Goal: Find specific page/section: Find specific page/section

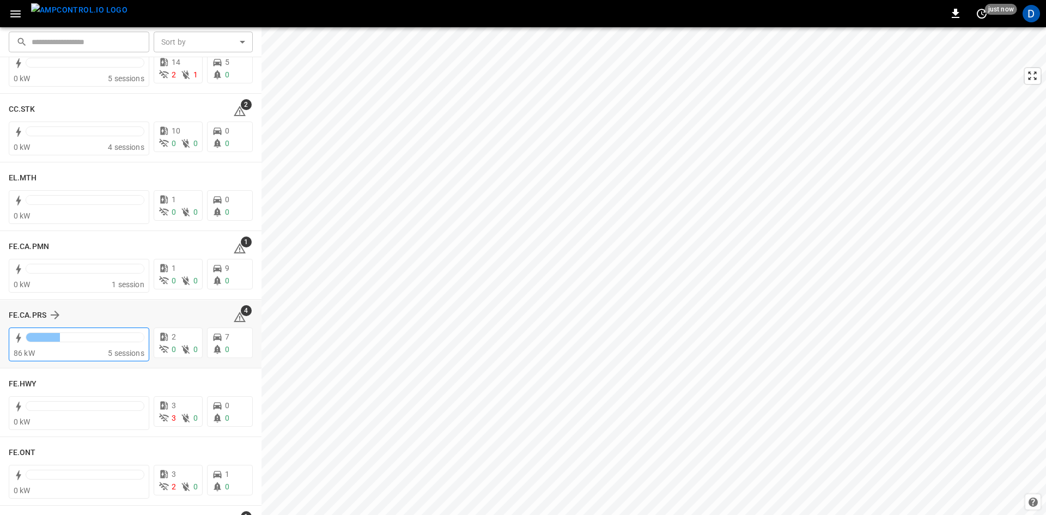
scroll to position [1198, 0]
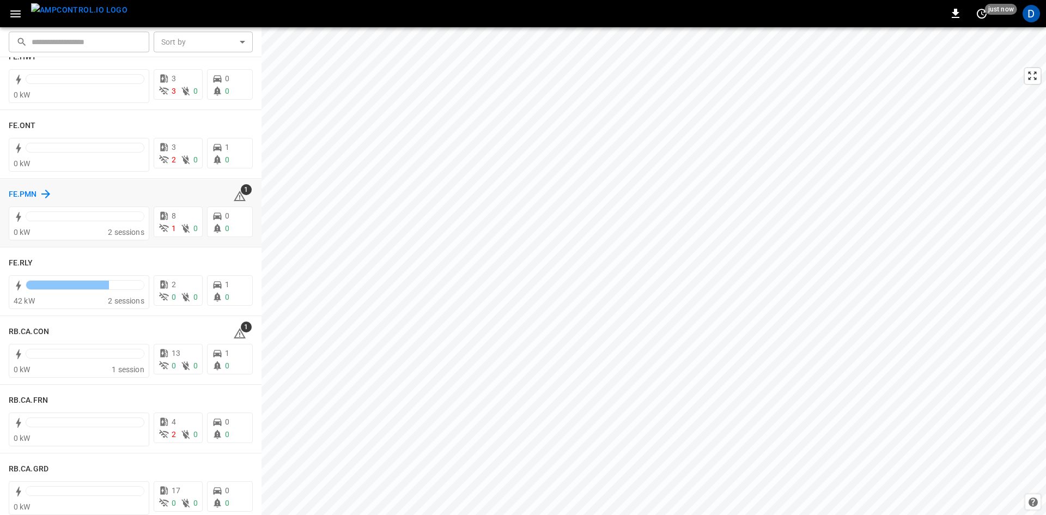
click at [23, 198] on h6 "FE.PMN" at bounding box center [23, 194] width 28 height 12
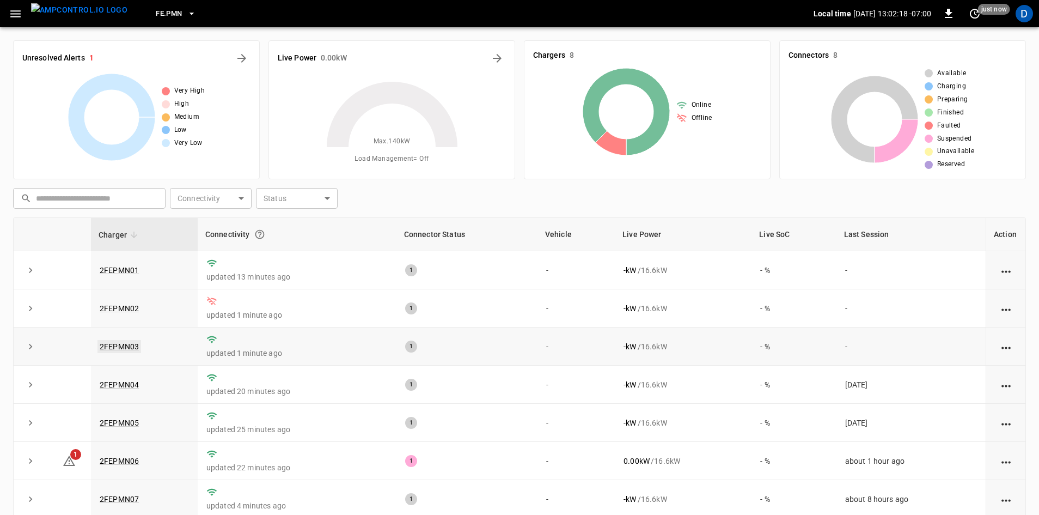
click at [137, 343] on link "2FEPMN03" at bounding box center [120, 346] width 44 height 13
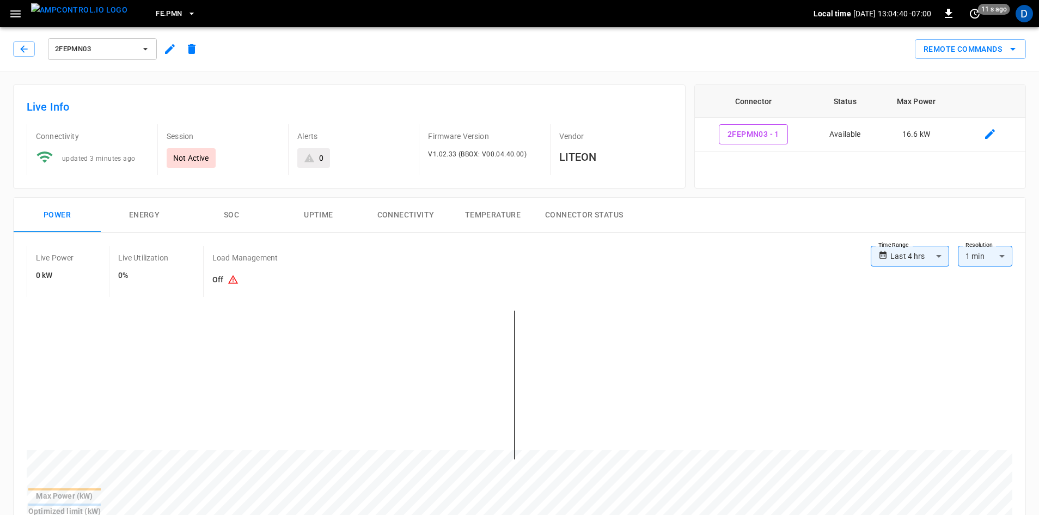
click at [94, 47] on span "2FEPMN03" at bounding box center [95, 49] width 81 height 13
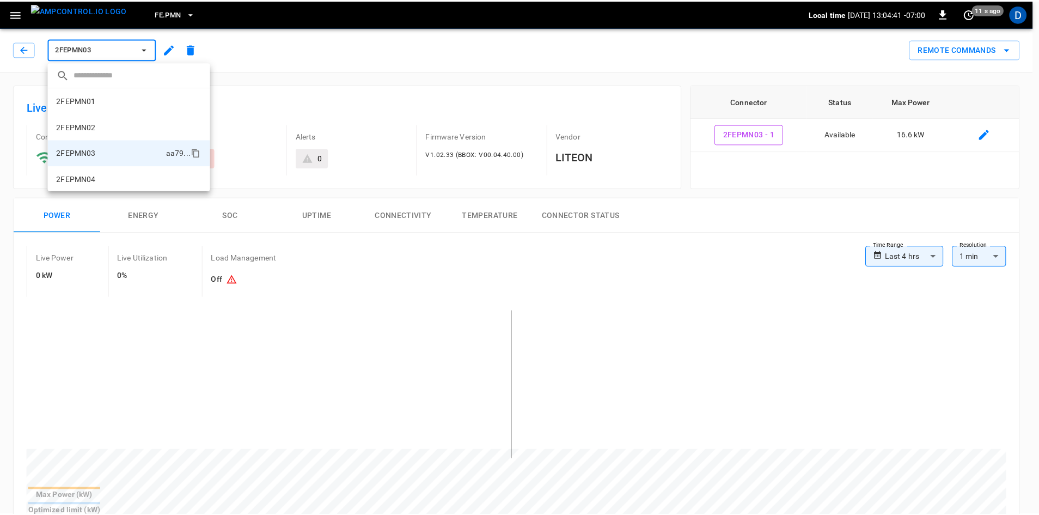
scroll to position [45, 0]
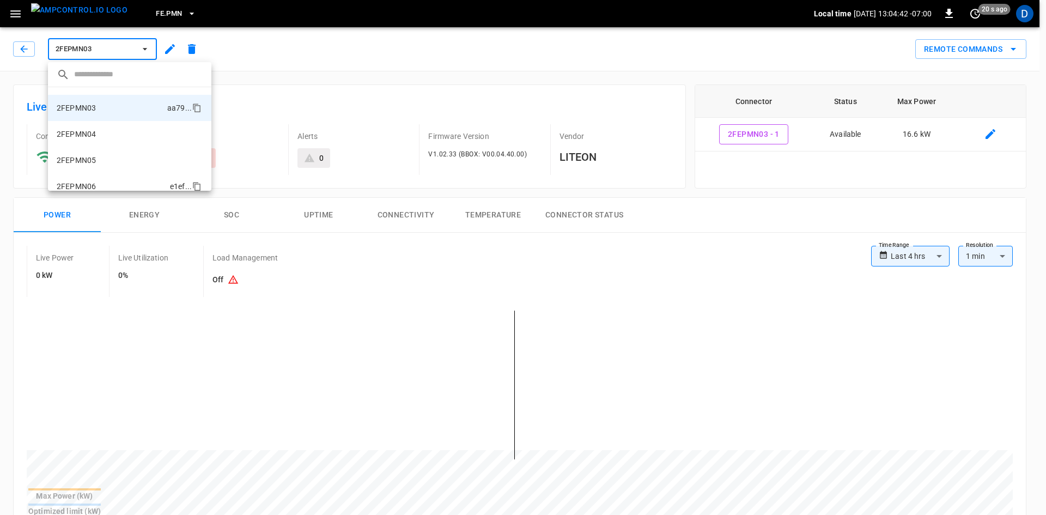
click at [103, 179] on li "2FEPMN06 e1ef ..." at bounding box center [129, 186] width 163 height 26
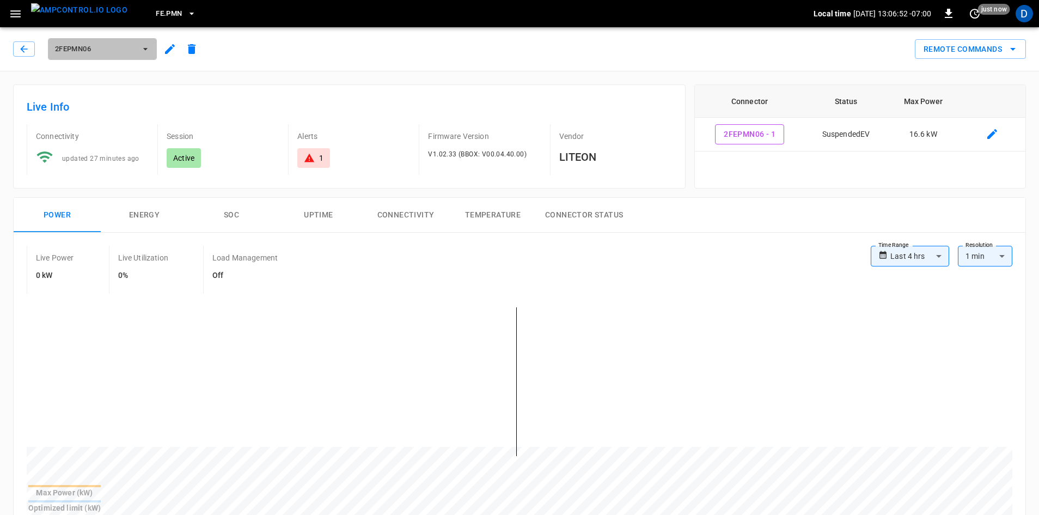
click at [117, 47] on span "2FEPMN06" at bounding box center [95, 49] width 81 height 13
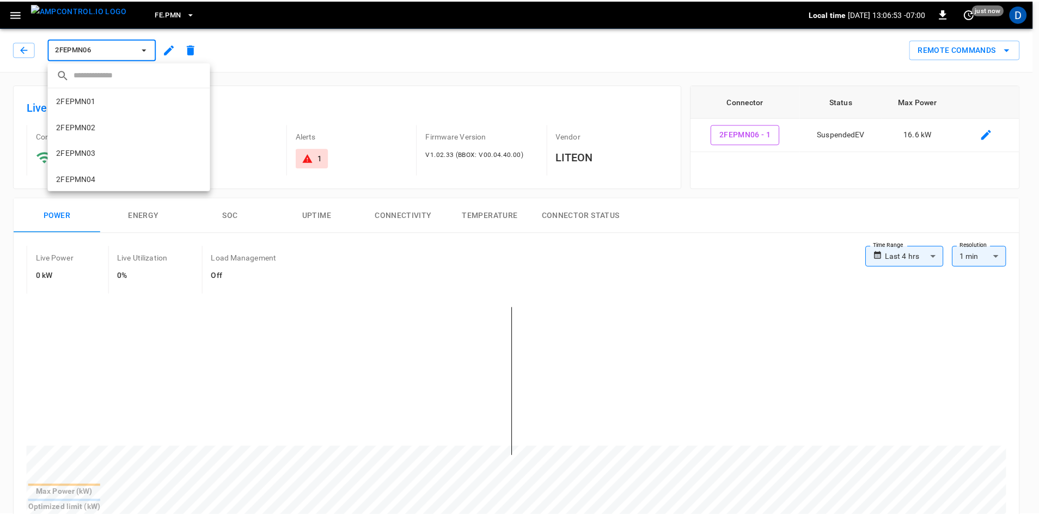
scroll to position [106, 0]
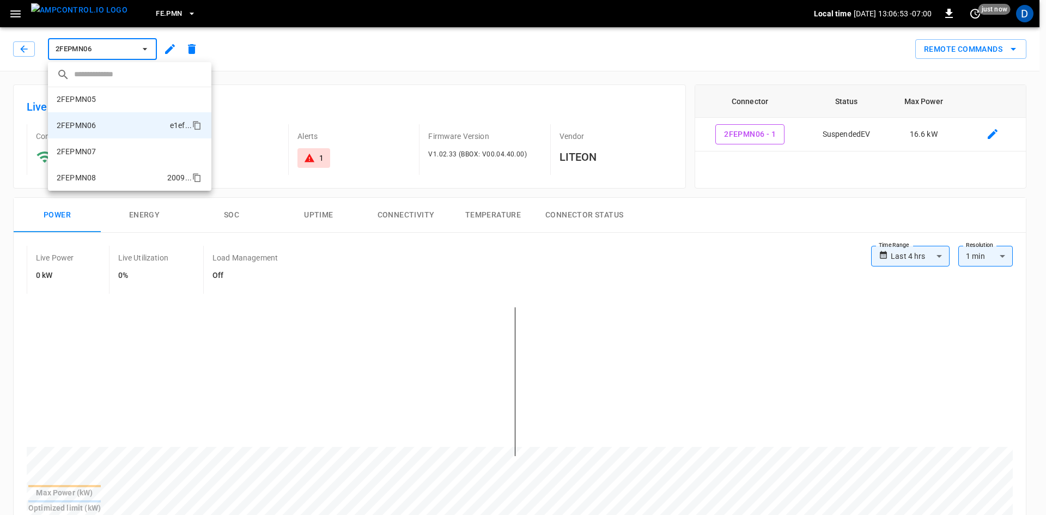
click at [106, 169] on li "2FEPMN08 2009 ..." at bounding box center [129, 178] width 163 height 26
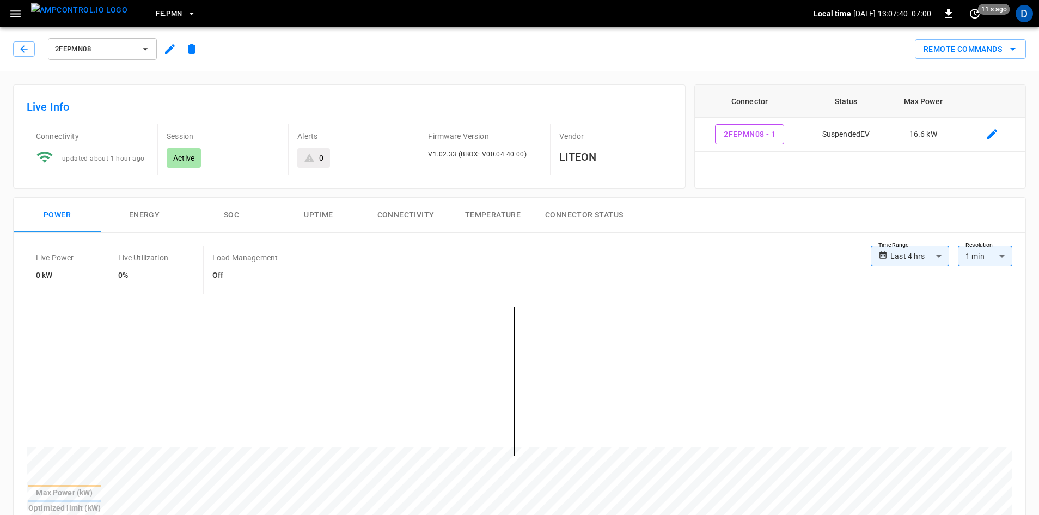
click at [96, 50] on span "2FEPMN08" at bounding box center [95, 49] width 81 height 13
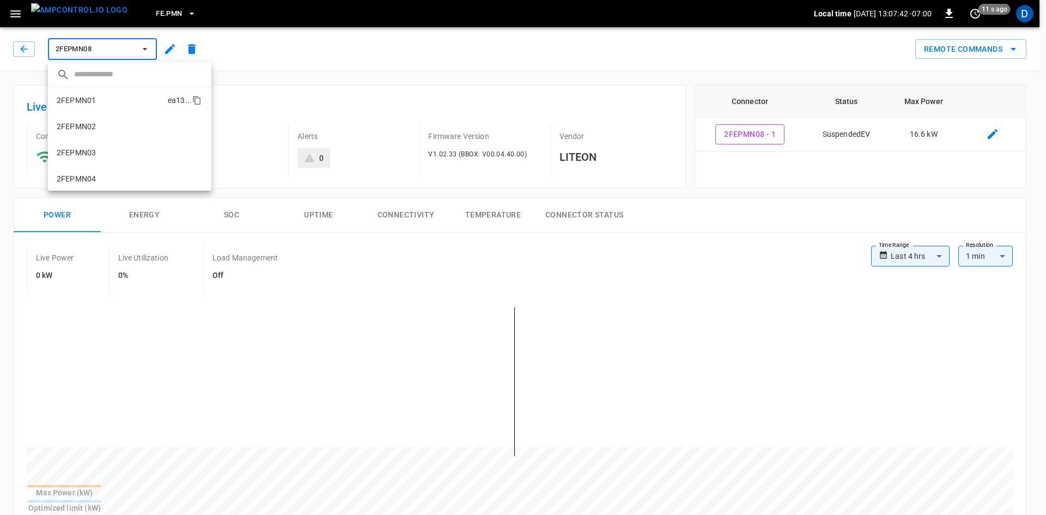
click at [105, 108] on li "2FEPMN01 ea13 ..." at bounding box center [129, 100] width 163 height 26
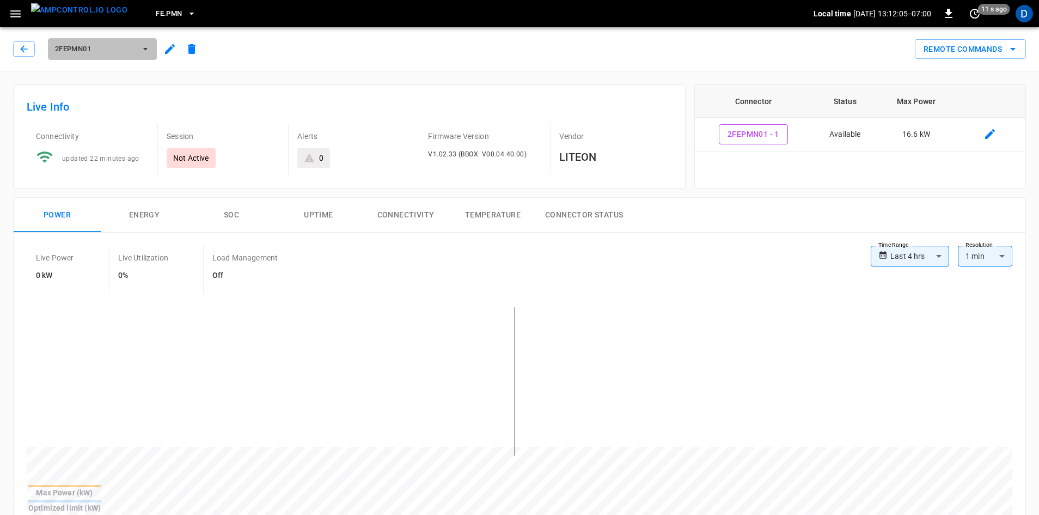
click at [81, 48] on span "2FEPMN01" at bounding box center [95, 49] width 81 height 13
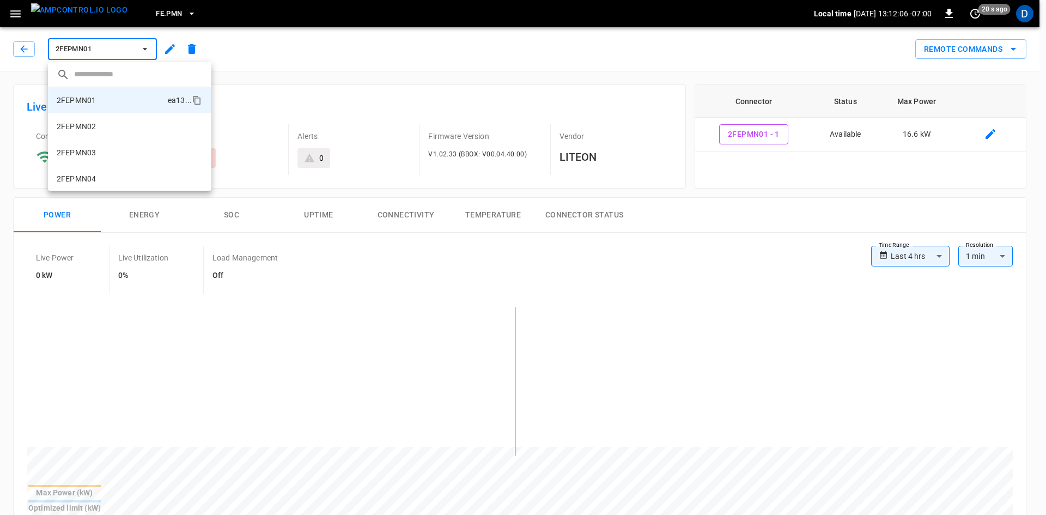
click at [143, 15] on div at bounding box center [523, 257] width 1046 height 515
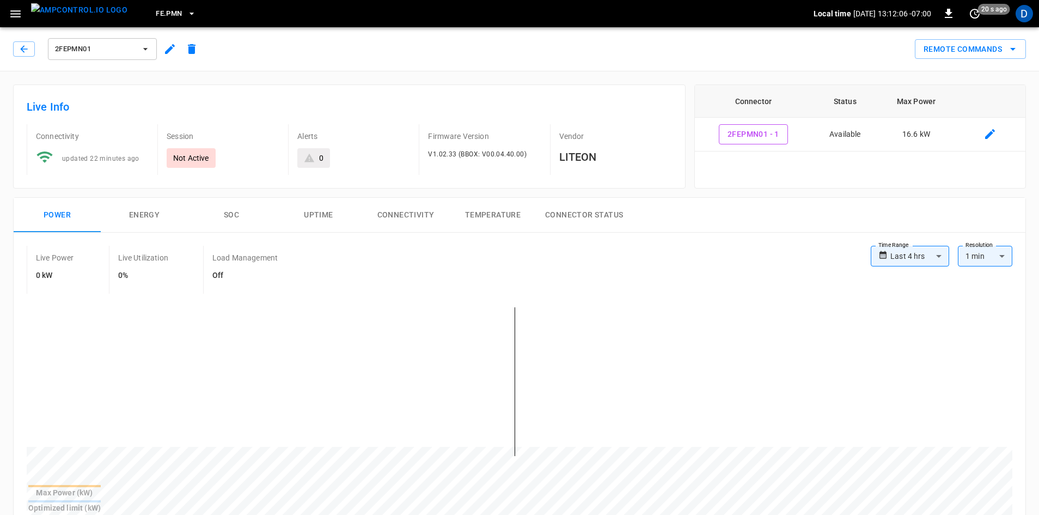
click at [156, 13] on span "FE.PMN" at bounding box center [169, 14] width 26 height 13
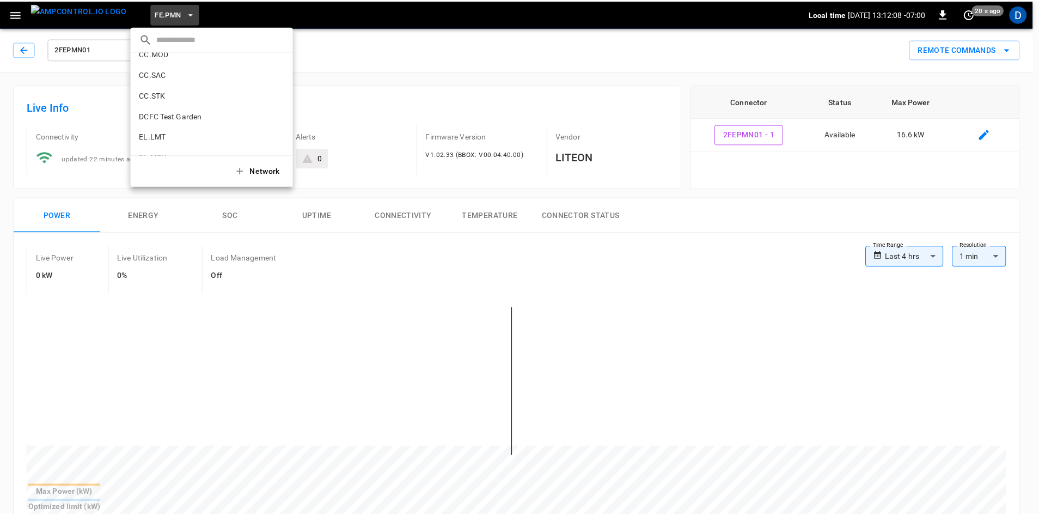
scroll to position [200, 0]
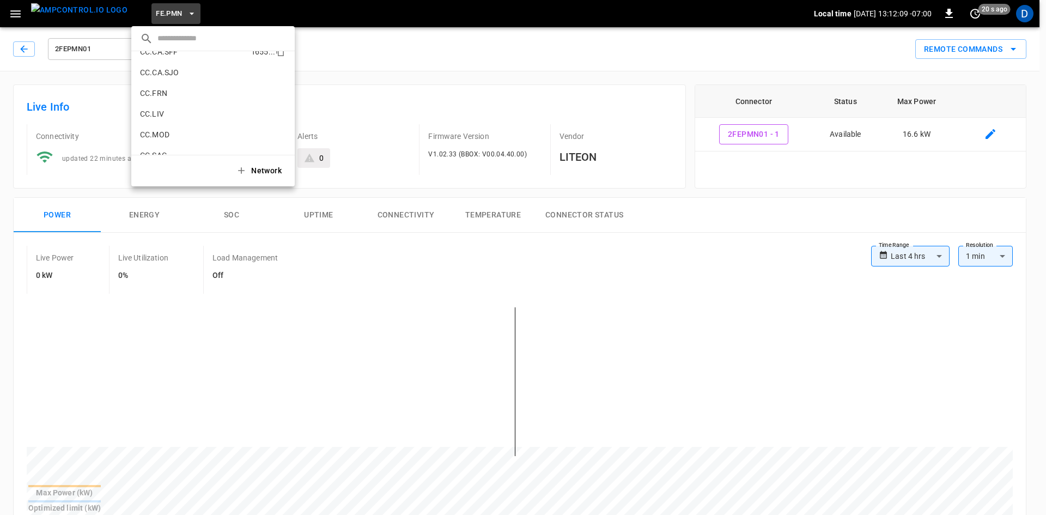
click at [180, 55] on p "CC.CA.SFF" at bounding box center [194, 51] width 108 height 11
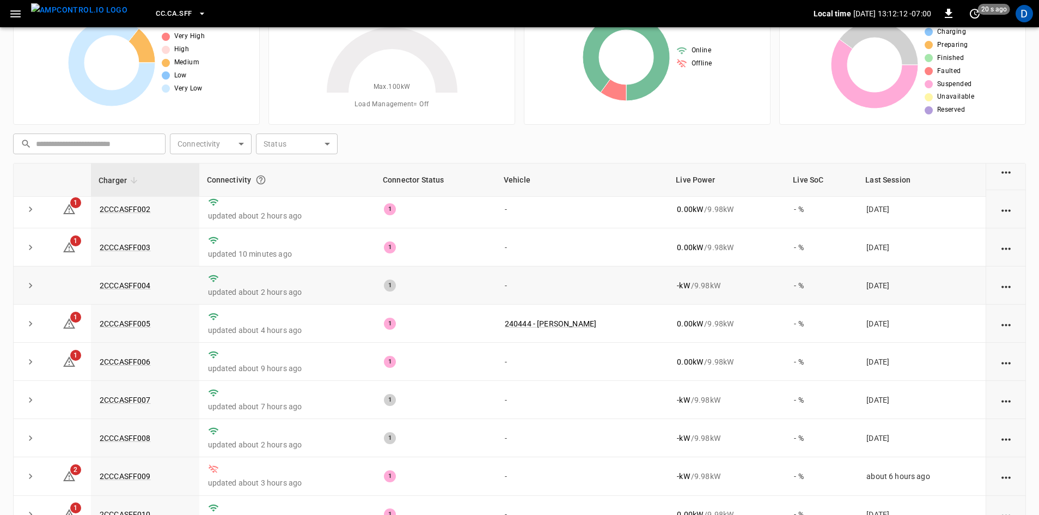
scroll to position [54, 0]
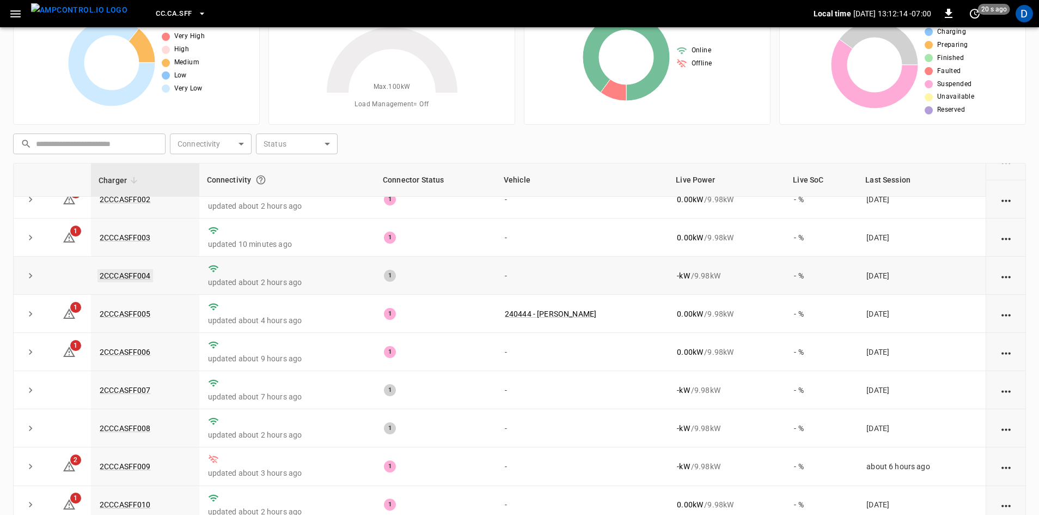
click at [133, 274] on link "2CCCASFF004" at bounding box center [126, 275] width 56 height 13
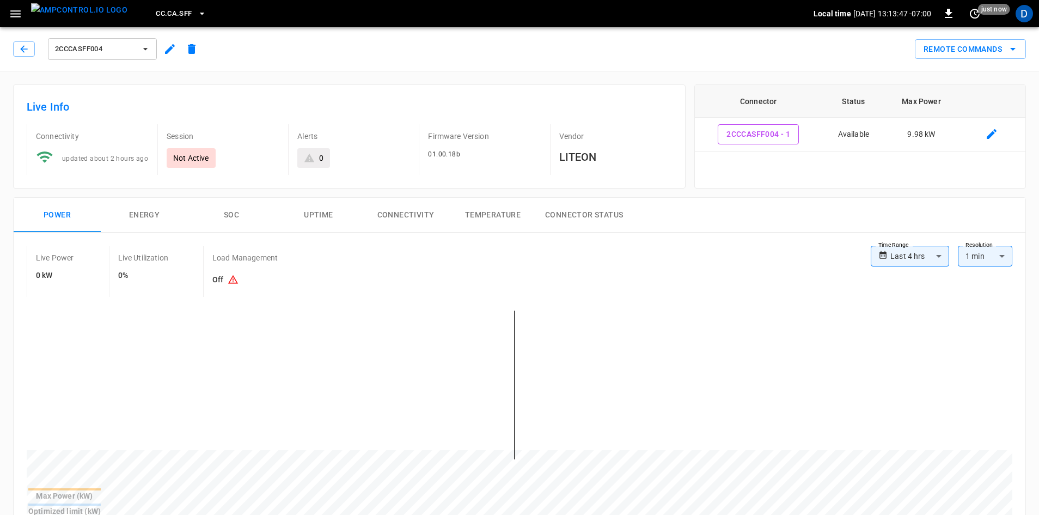
click at [113, 41] on button "2CCCASFF004" at bounding box center [102, 49] width 109 height 22
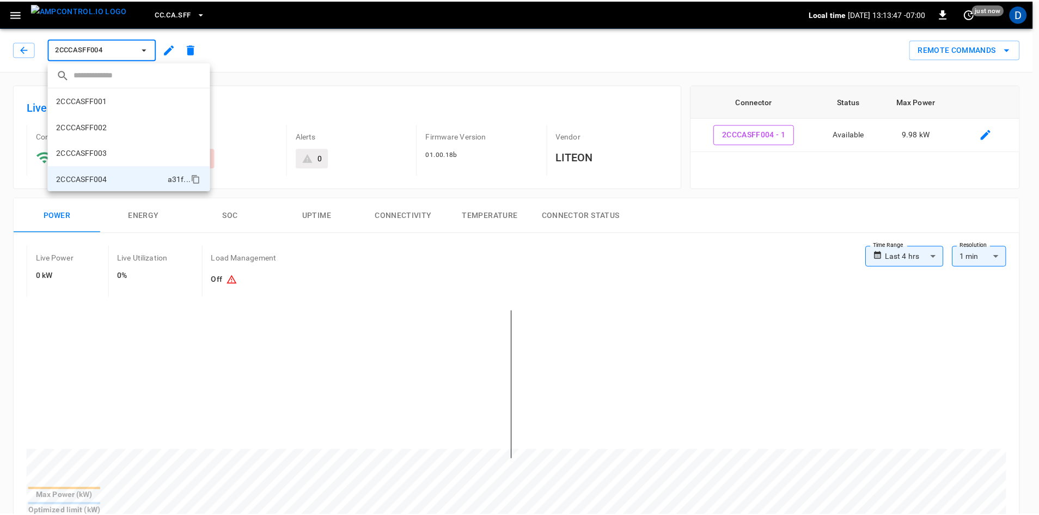
scroll to position [71, 0]
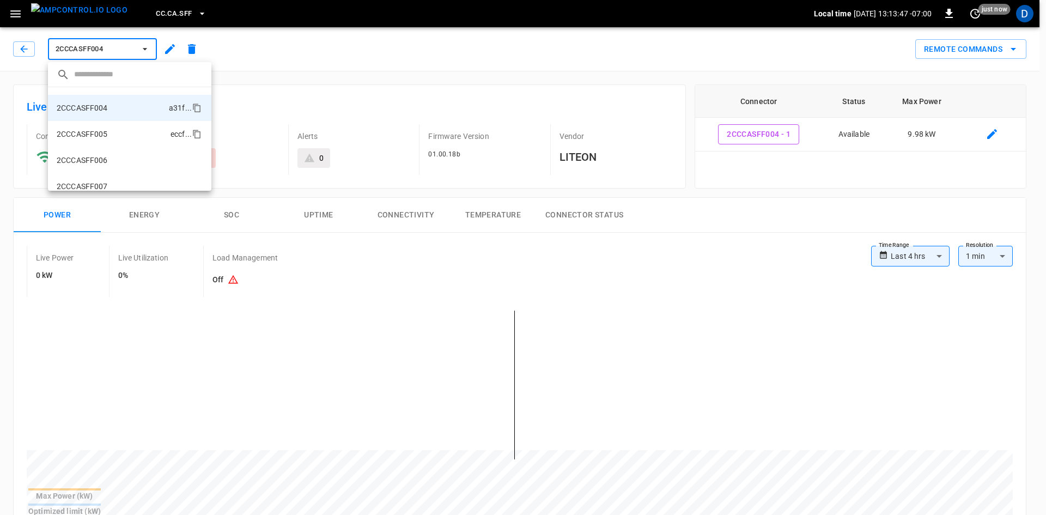
click at [101, 140] on li "2CCCASFF005 eccf ..." at bounding box center [129, 134] width 163 height 26
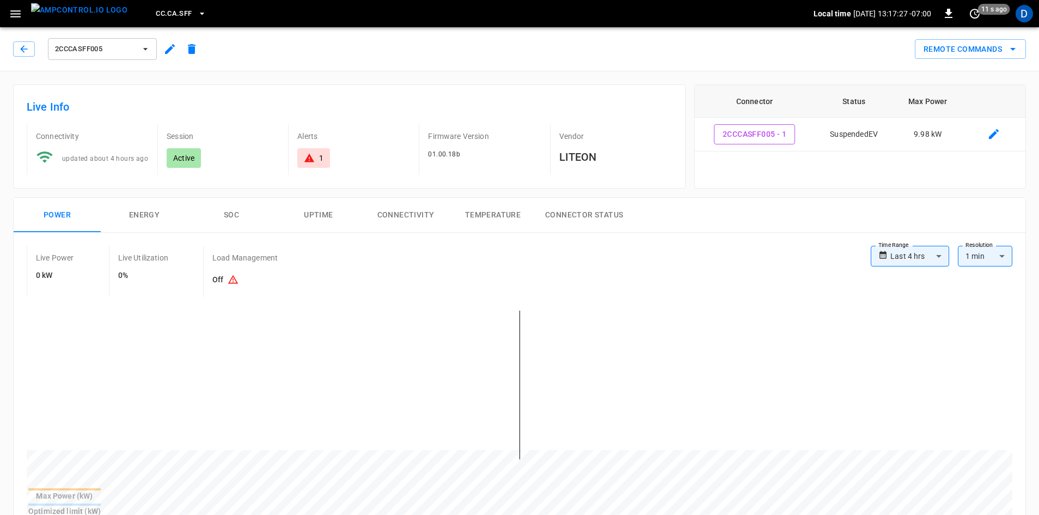
click at [90, 33] on div "2CCCASFF005" at bounding box center [106, 47] width 194 height 31
click at [91, 47] on span "2CCCASFF005" at bounding box center [95, 49] width 81 height 13
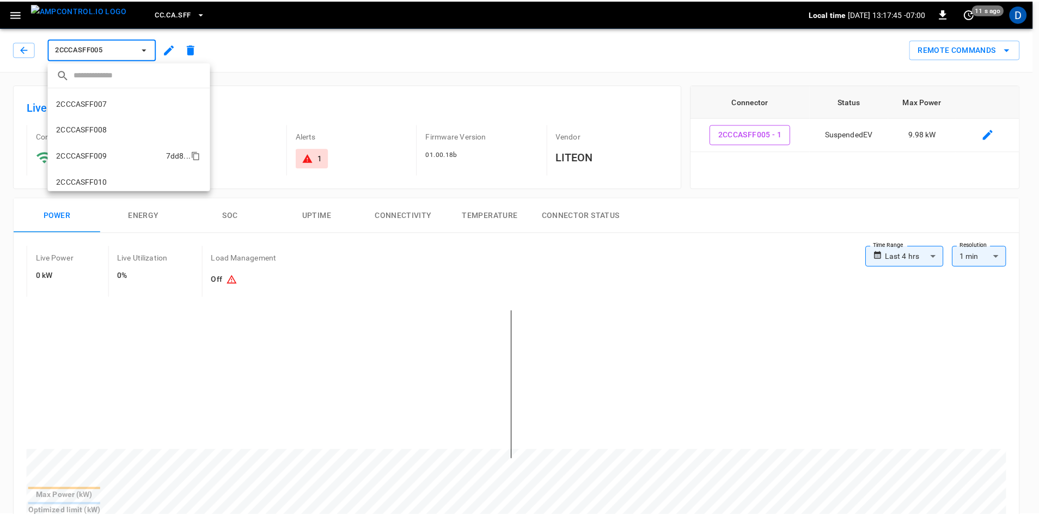
scroll to position [158, 0]
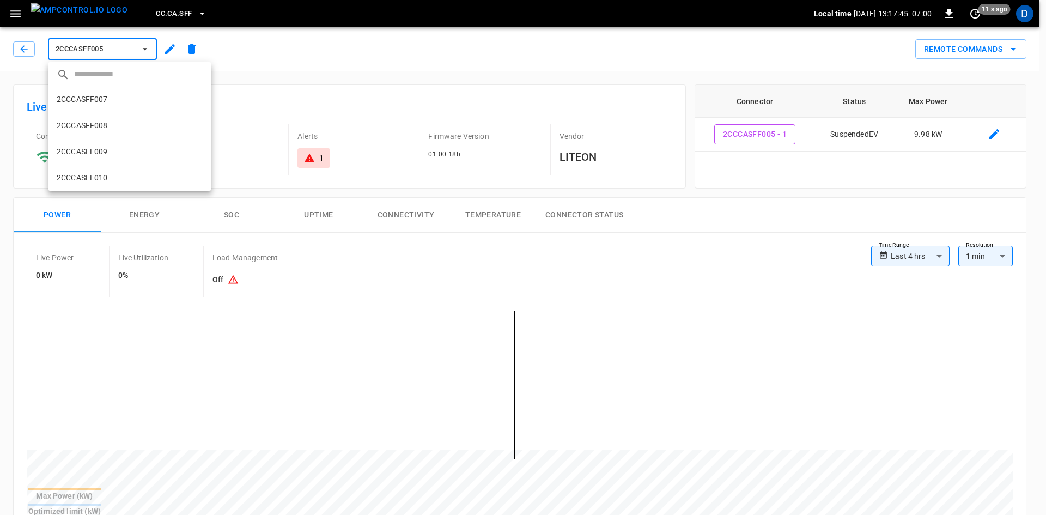
click at [97, 156] on p "2CCCASFF009" at bounding box center [82, 151] width 51 height 11
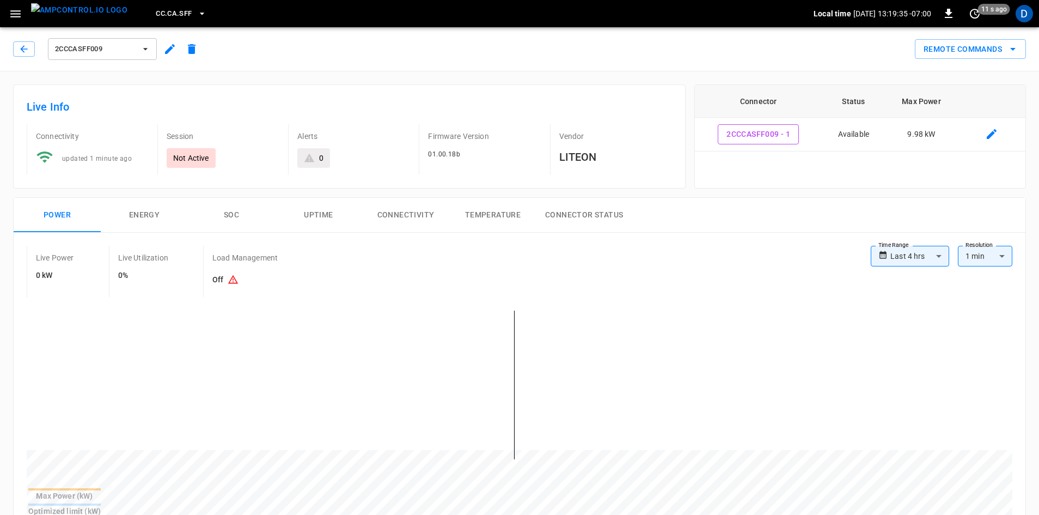
click at [156, 14] on span "CC.CA.SFF" at bounding box center [174, 14] width 36 height 13
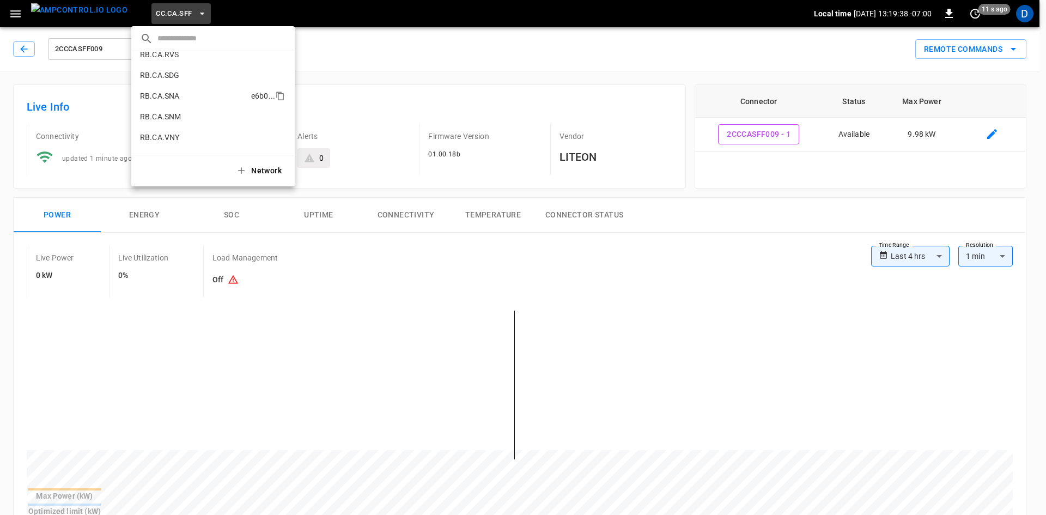
scroll to position [733, 0]
click at [179, 118] on p "SL.STT (Statesville)" at bounding box center [193, 119] width 106 height 11
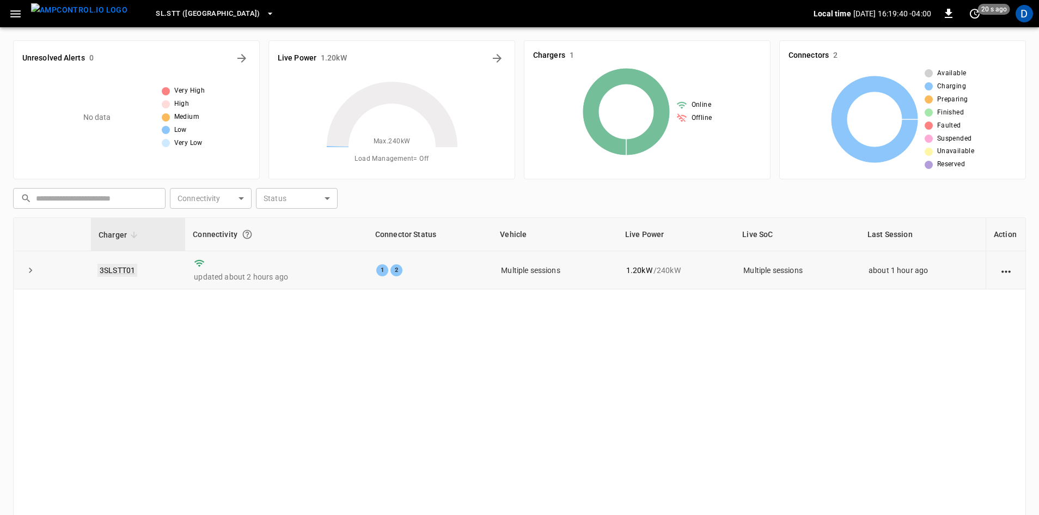
click at [125, 270] on link "3SLSTT01" at bounding box center [118, 270] width 40 height 13
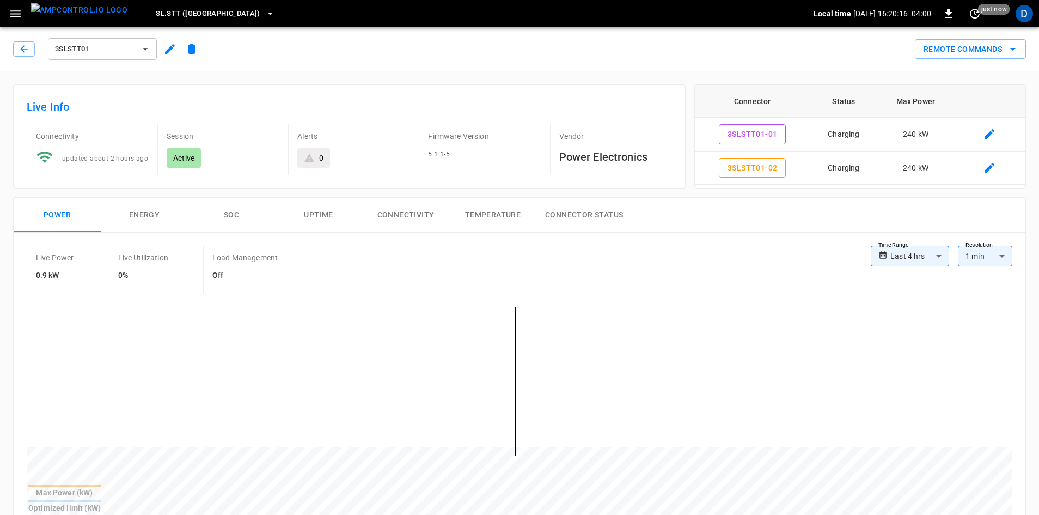
click at [200, 17] on span "SL.STT (Statesville)" at bounding box center [208, 14] width 105 height 13
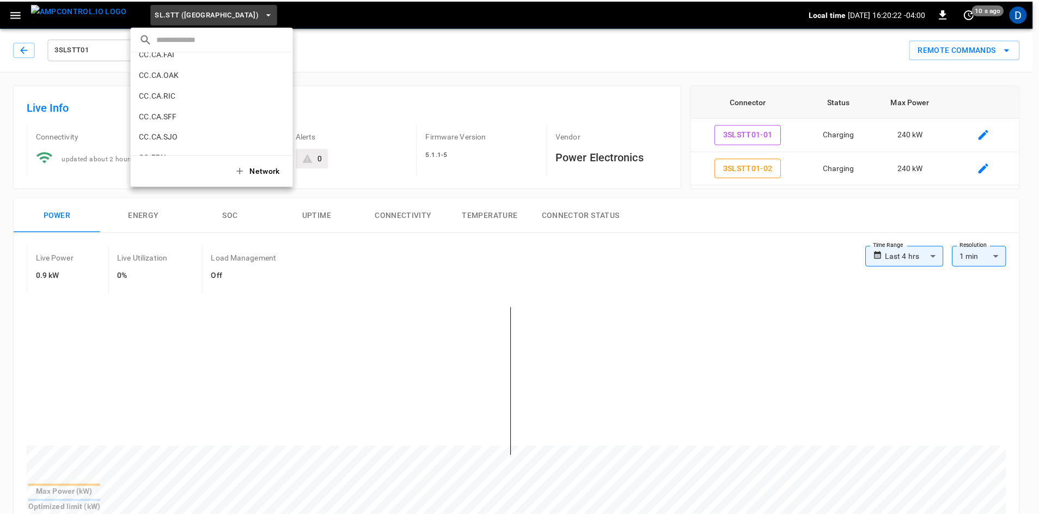
scroll to position [134, 0]
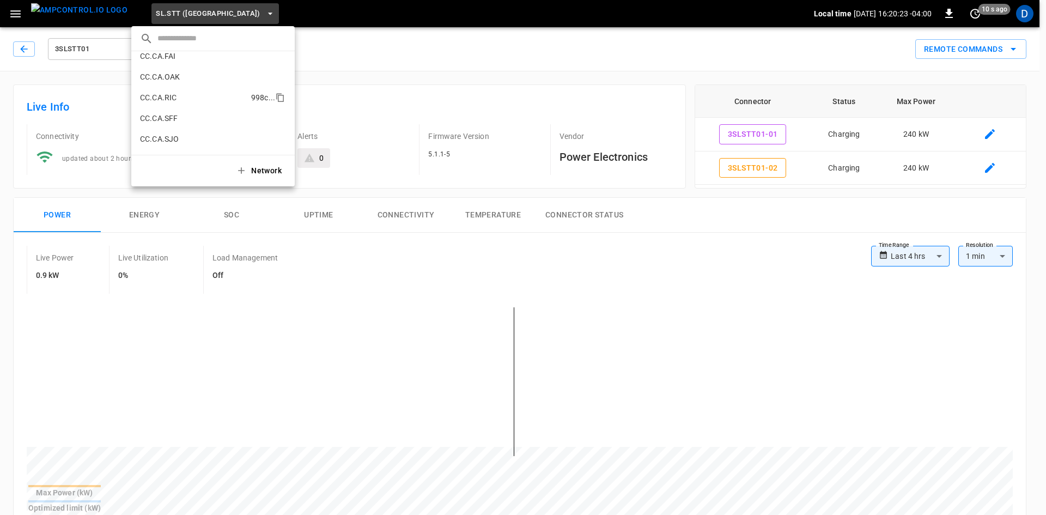
click at [196, 95] on p "CC.CA.RIC" at bounding box center [193, 97] width 107 height 11
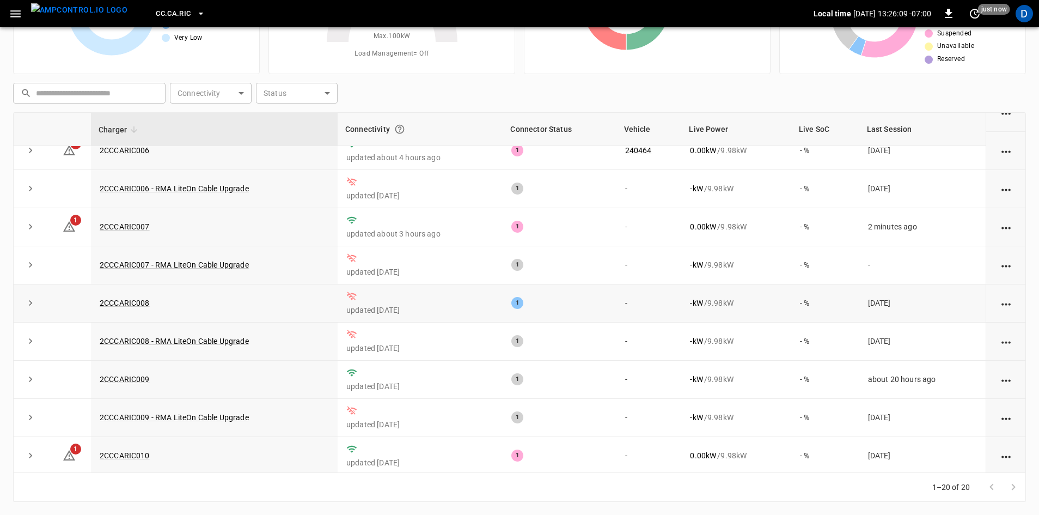
scroll to position [393, 0]
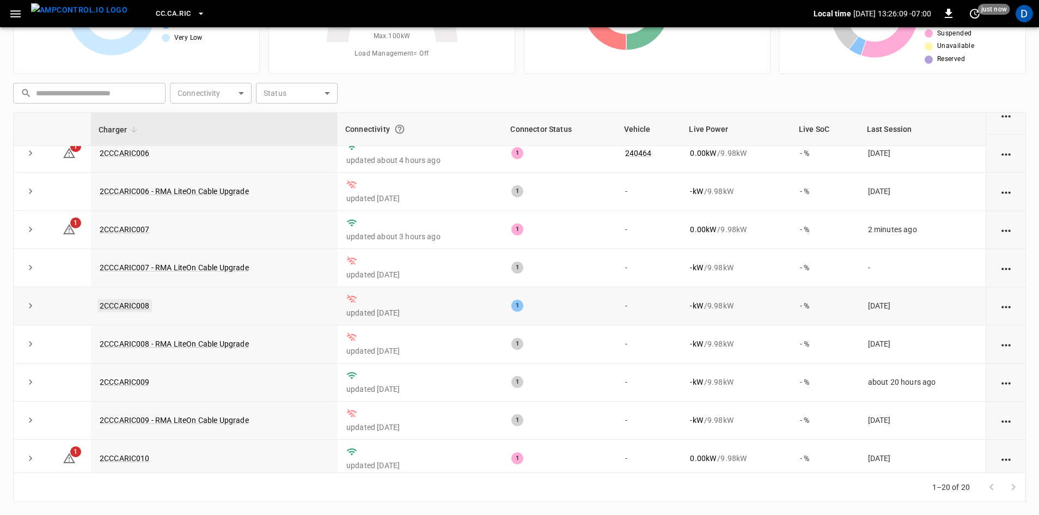
click at [121, 312] on link "2CCCARIC008" at bounding box center [125, 305] width 54 height 13
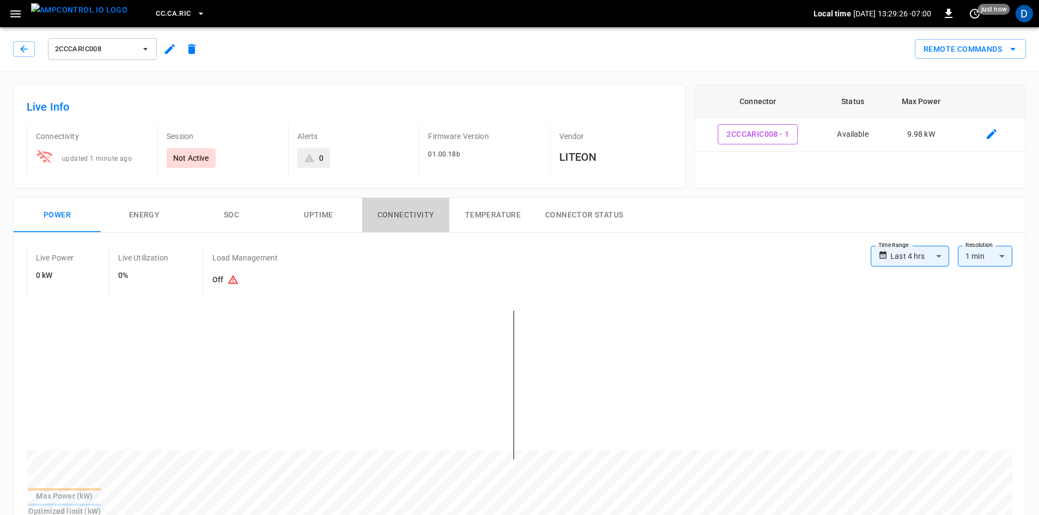
click at [404, 215] on button "Connectivity" at bounding box center [405, 215] width 87 height 35
